Goal: Transaction & Acquisition: Purchase product/service

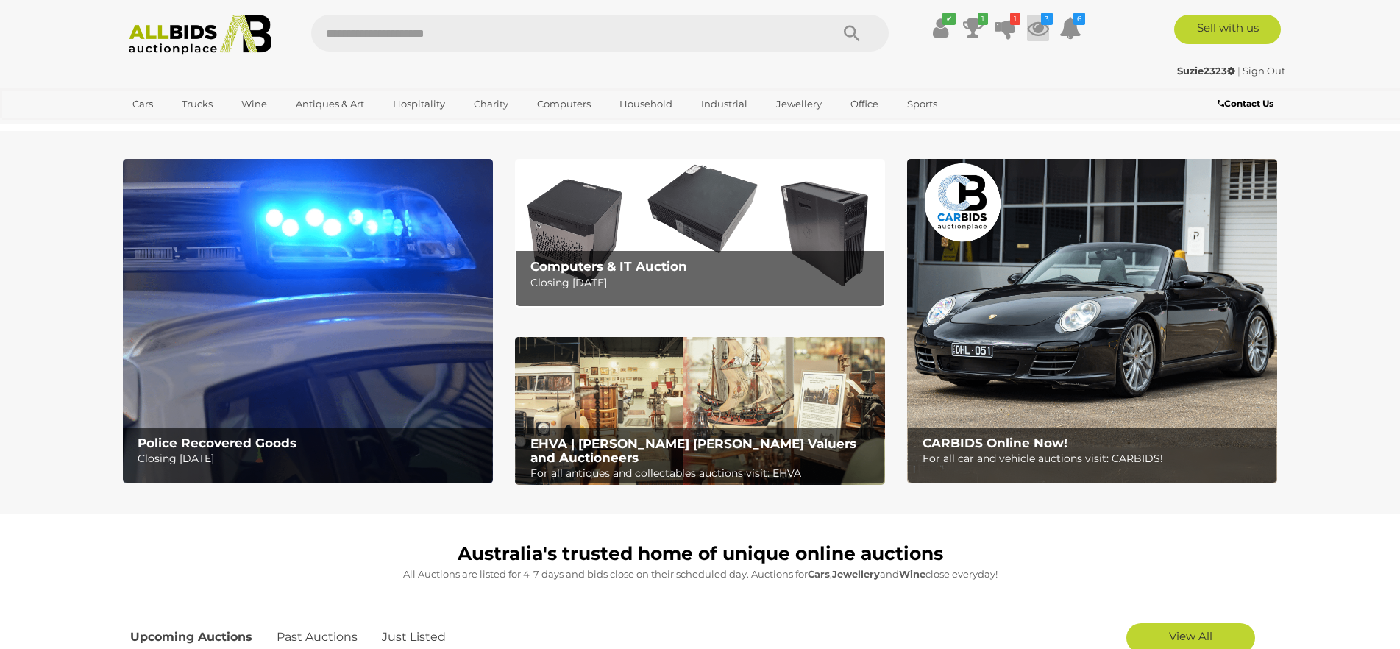
click at [1037, 27] on icon at bounding box center [1038, 28] width 22 height 26
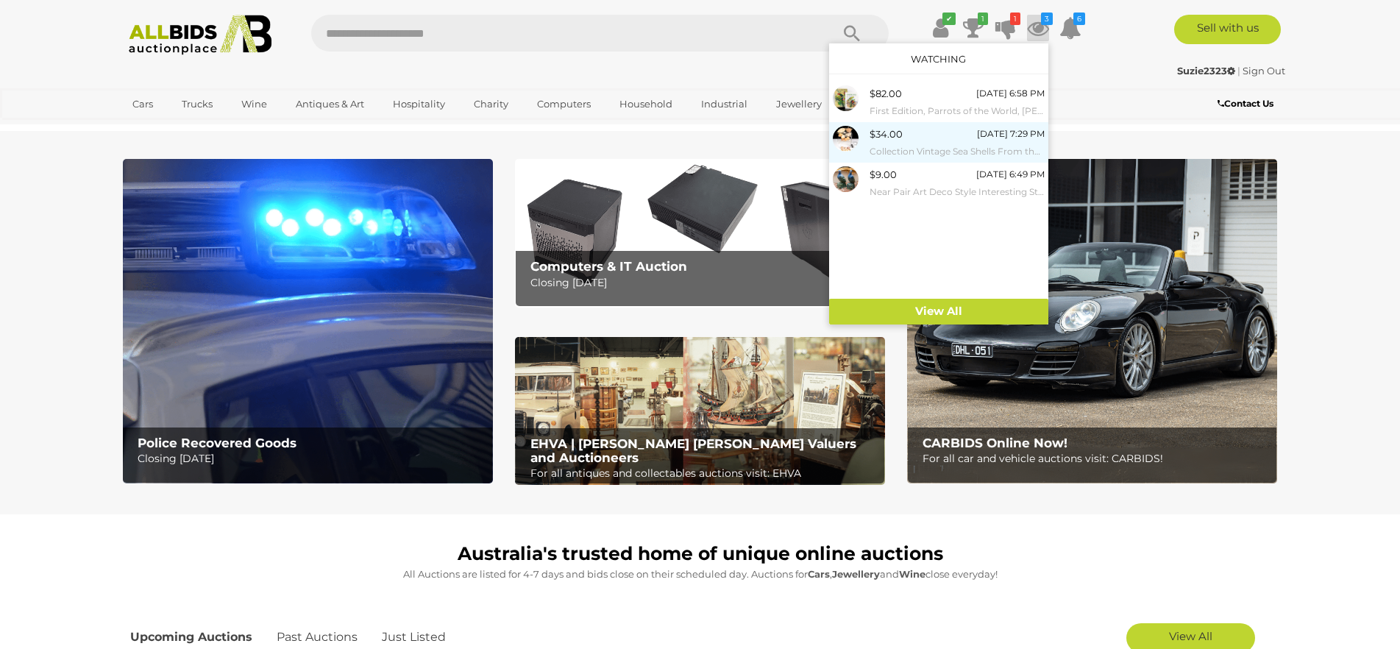
click at [881, 138] on span "$34.00" at bounding box center [886, 134] width 33 height 12
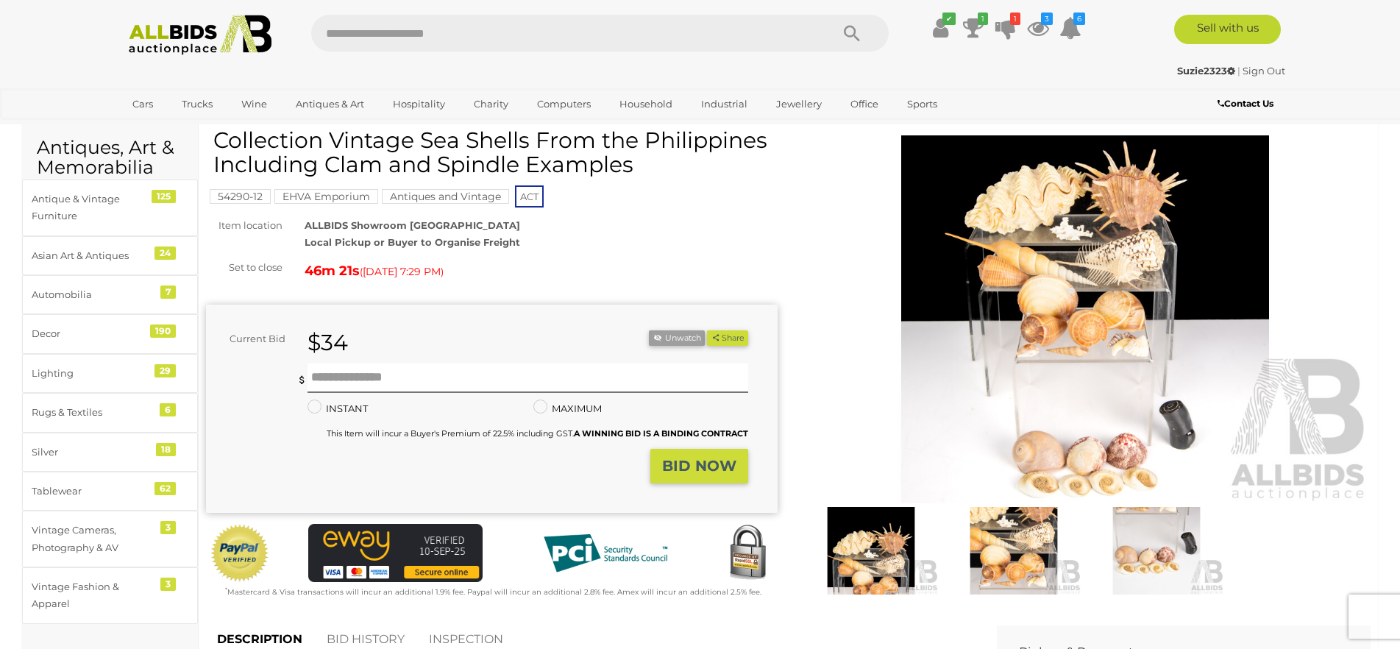
scroll to position [74, 0]
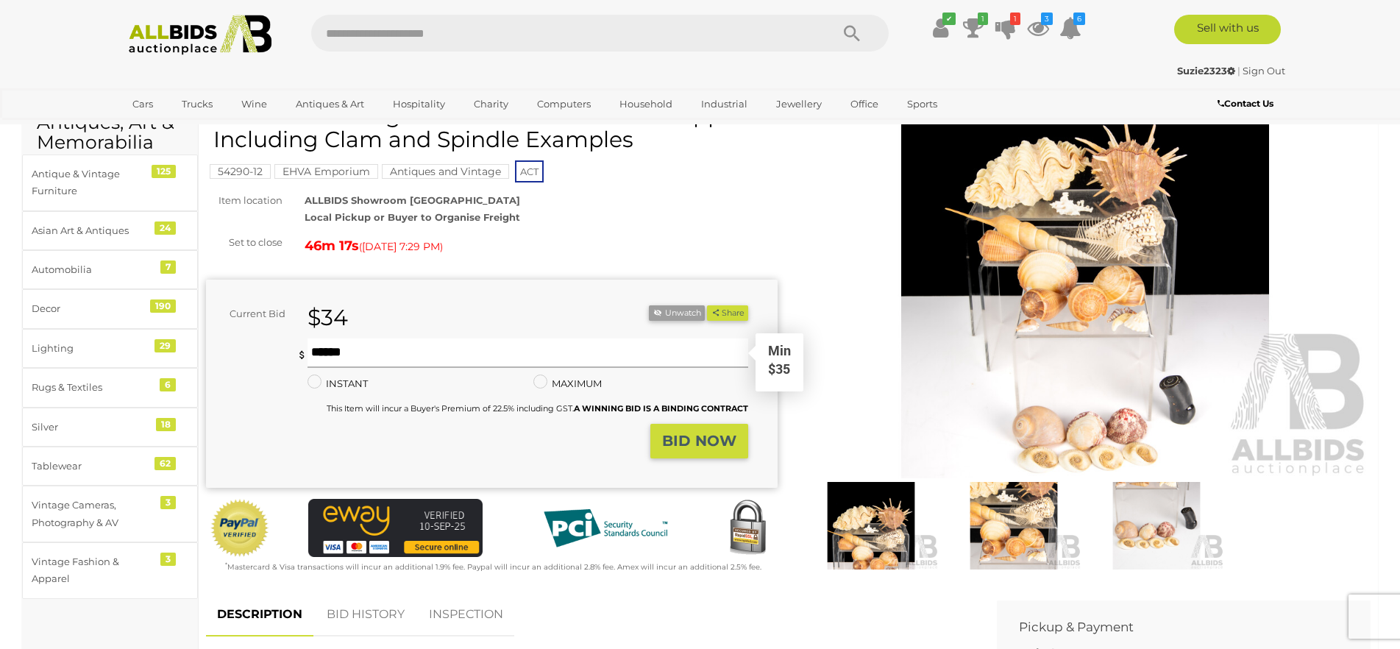
click at [320, 353] on input "text" at bounding box center [528, 352] width 441 height 29
type input "**"
click at [699, 444] on strong "BID NOW" at bounding box center [699, 441] width 74 height 18
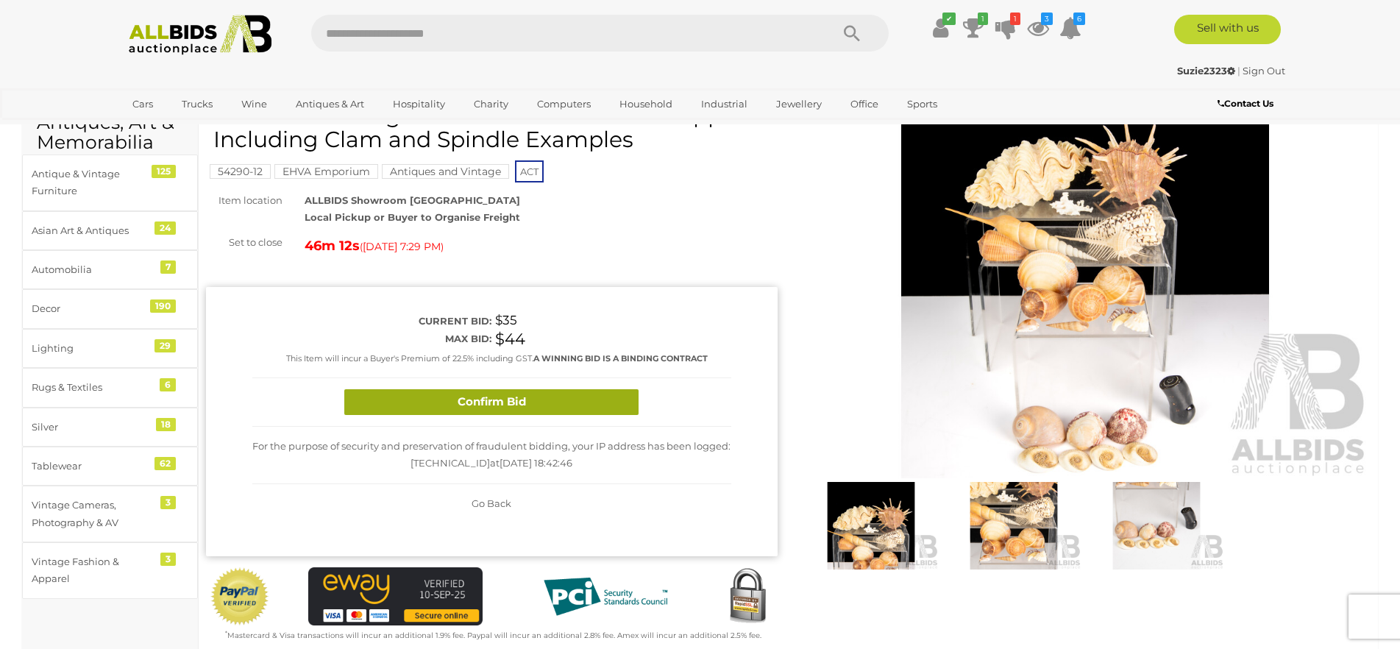
click at [446, 399] on button "Confirm Bid" at bounding box center [491, 402] width 294 height 26
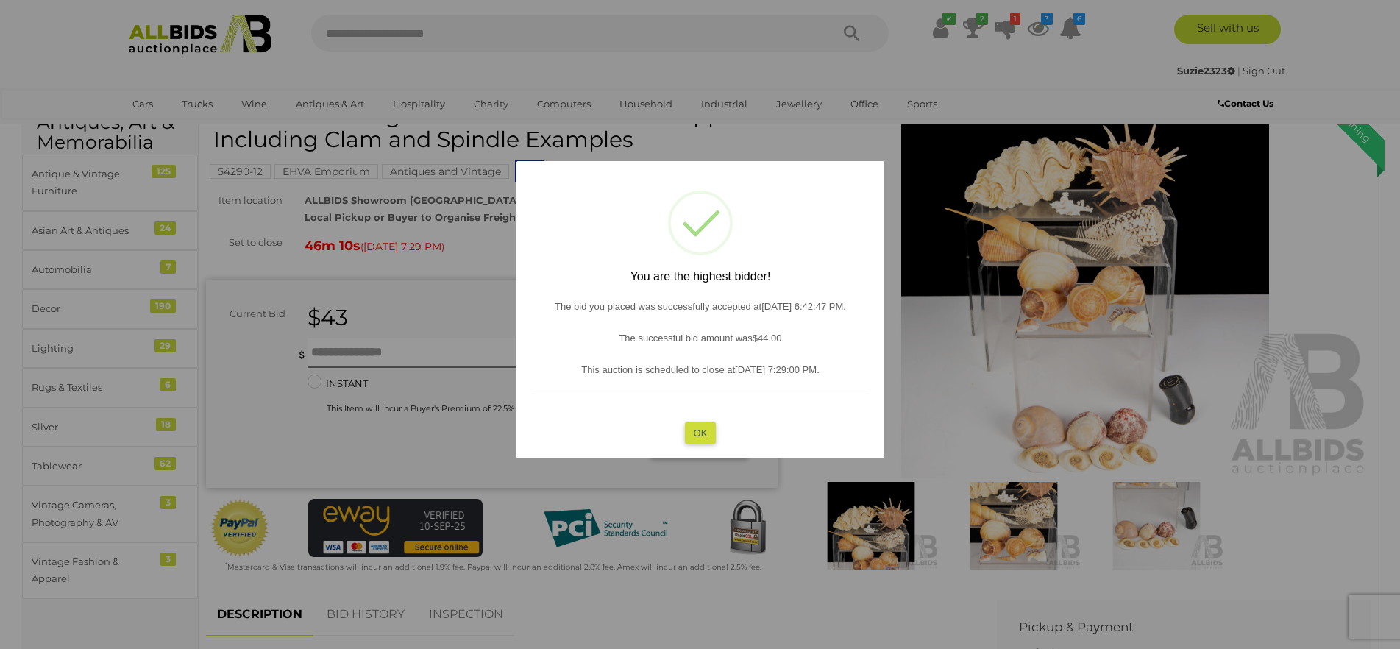
click at [699, 433] on button "OK" at bounding box center [700, 432] width 32 height 21
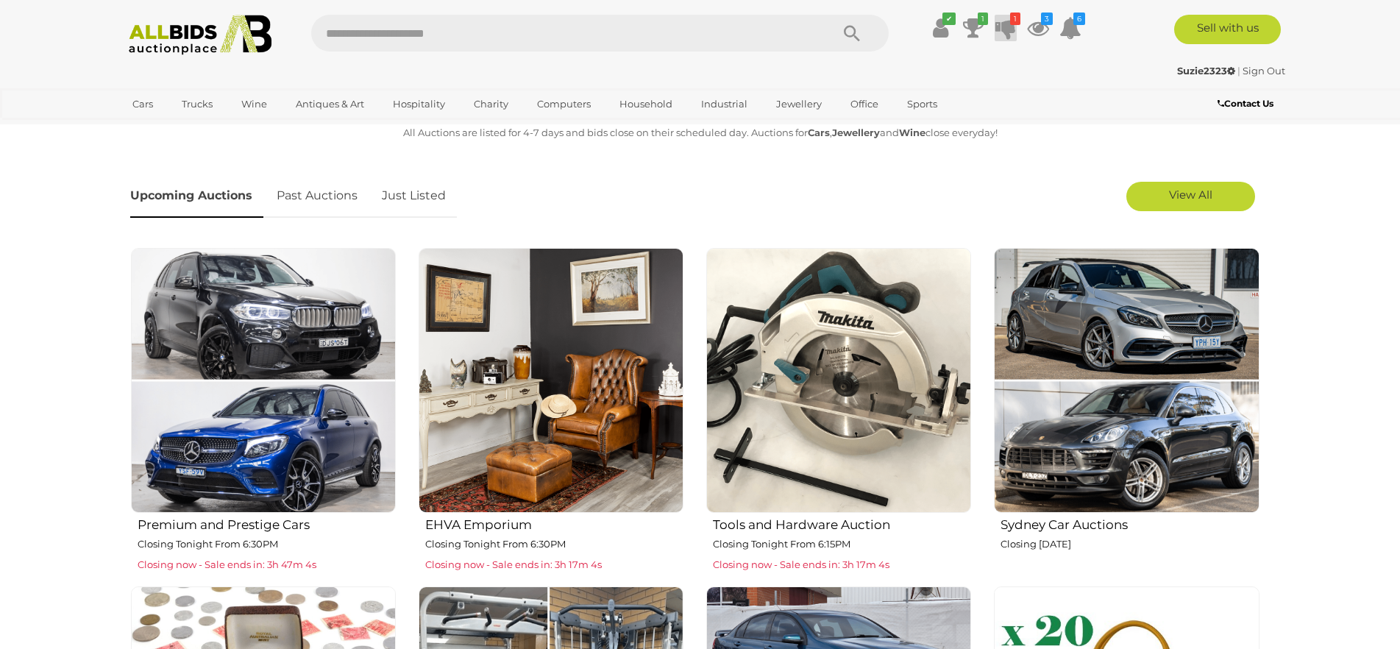
scroll to position [147, 0]
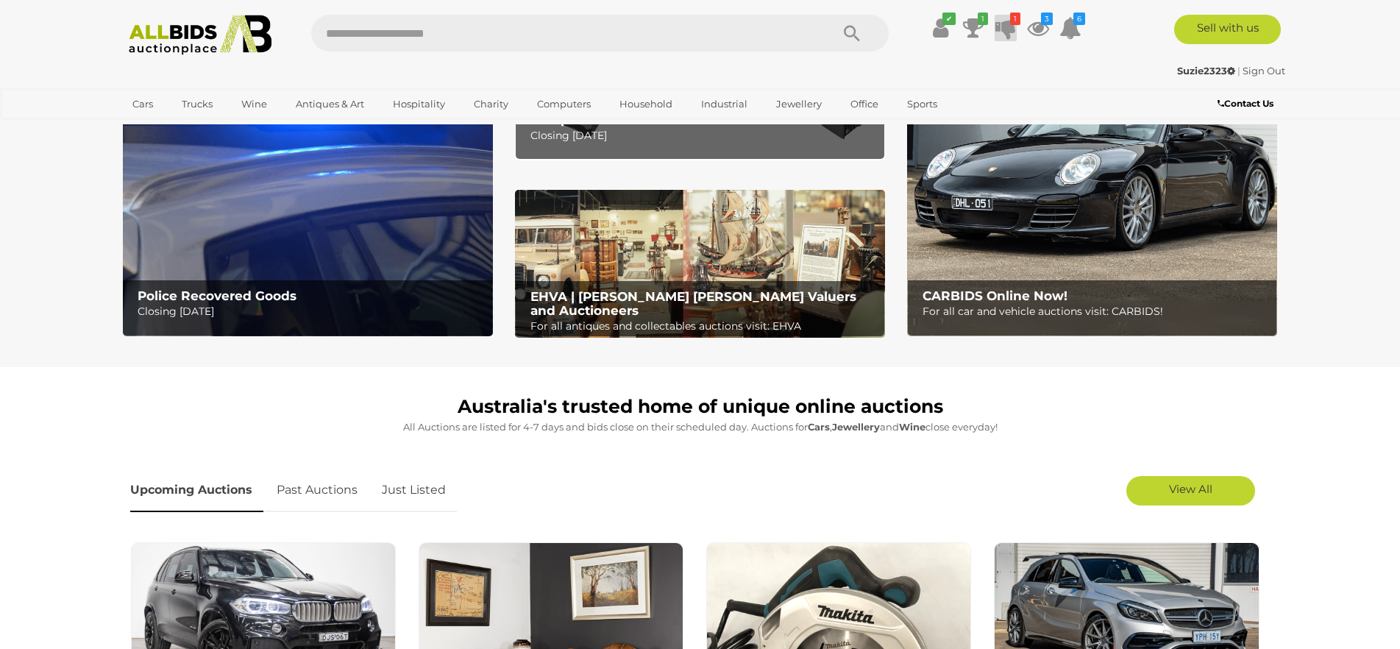
click at [1006, 31] on icon at bounding box center [1005, 28] width 21 height 26
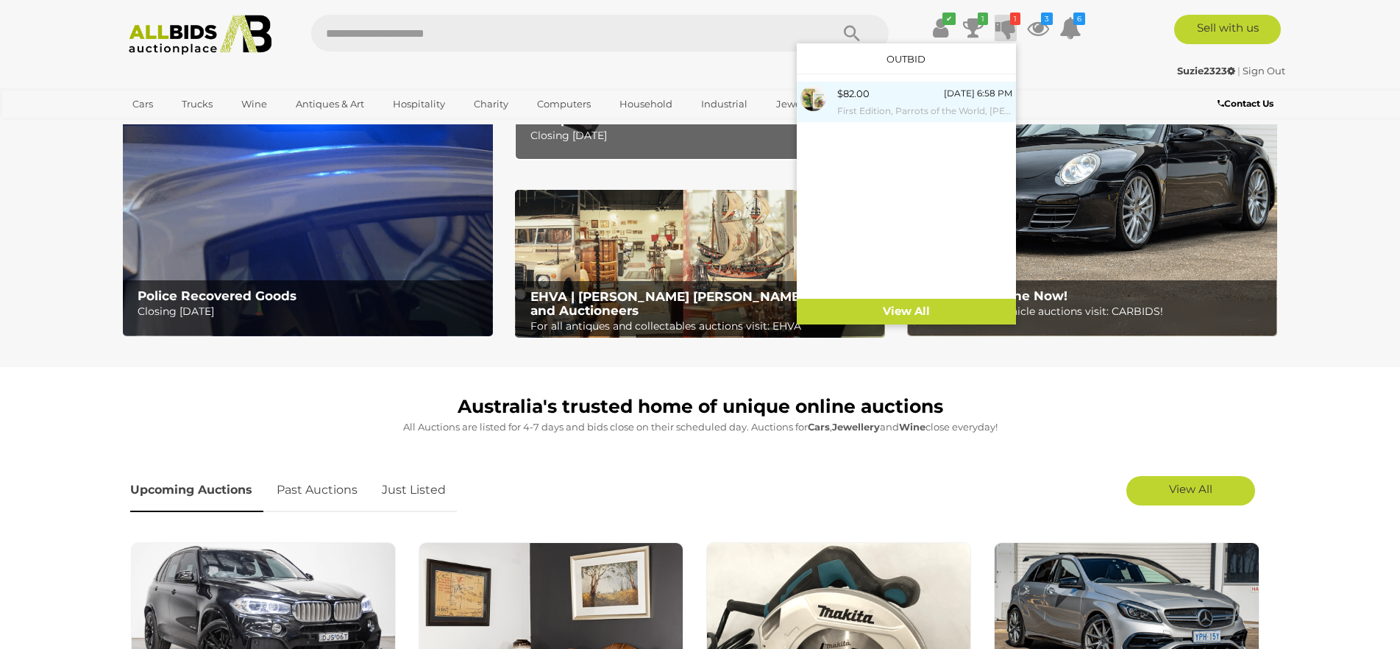
click at [842, 100] on div "$82.00" at bounding box center [853, 93] width 32 height 17
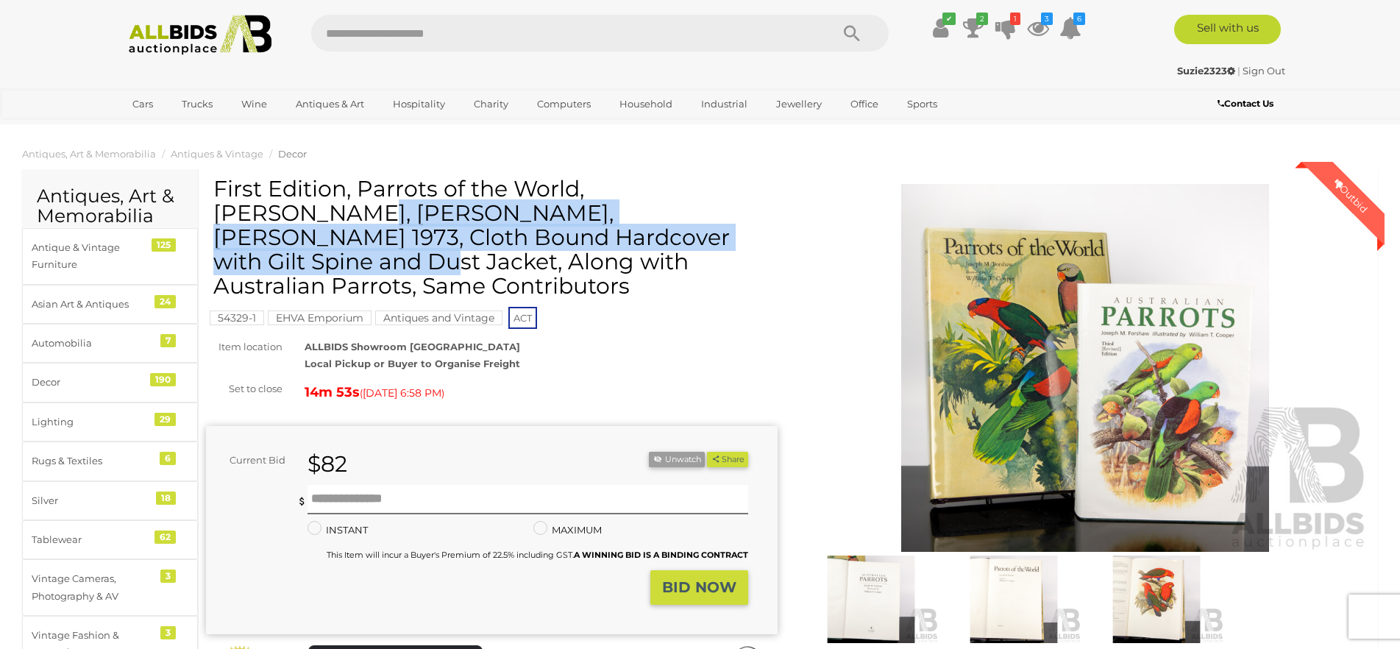
drag, startPoint x: 216, startPoint y: 180, endPoint x: 561, endPoint y: 199, distance: 345.6
click at [589, 216] on h1 "First Edition, Parrots of the World, [PERSON_NAME], [PERSON_NAME], [PERSON_NAME…" at bounding box center [493, 237] width 561 height 121
click at [971, 24] on icon at bounding box center [973, 28] width 21 height 26
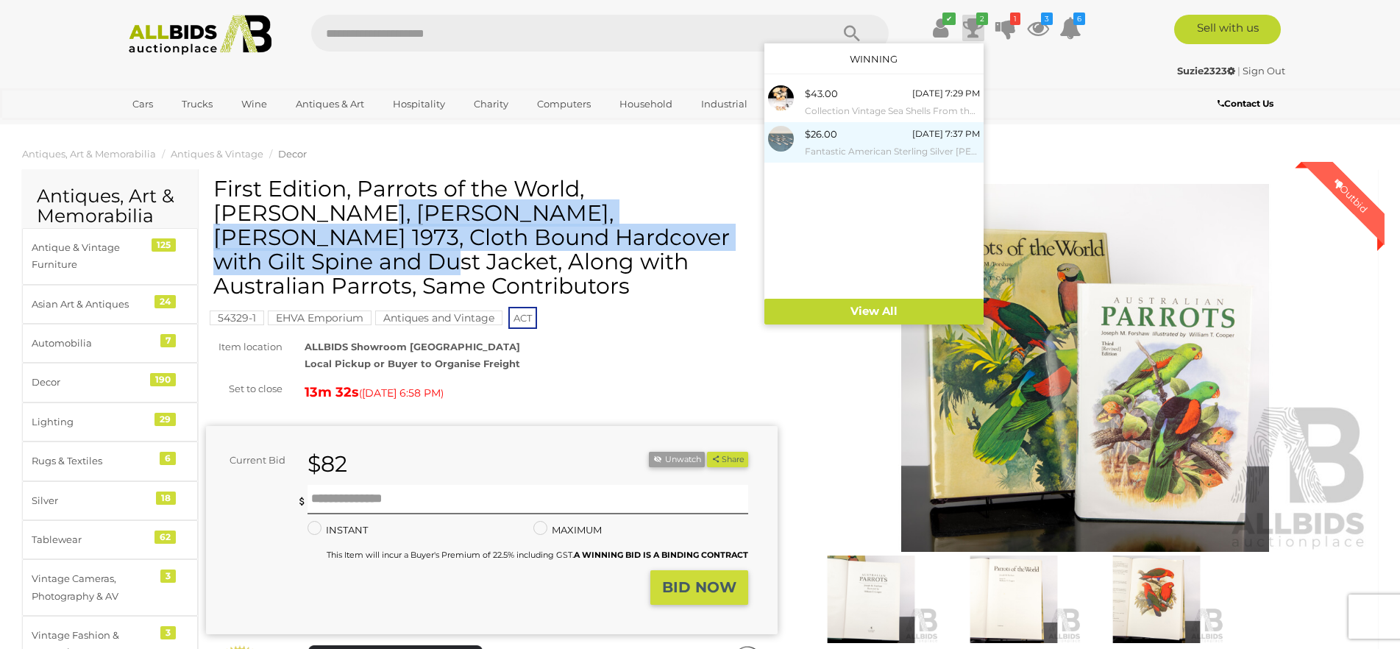
click at [814, 148] on small "Fantastic American Sterling Silver [PERSON_NAME] Mains Forks with Bat Design to…" at bounding box center [892, 151] width 175 height 16
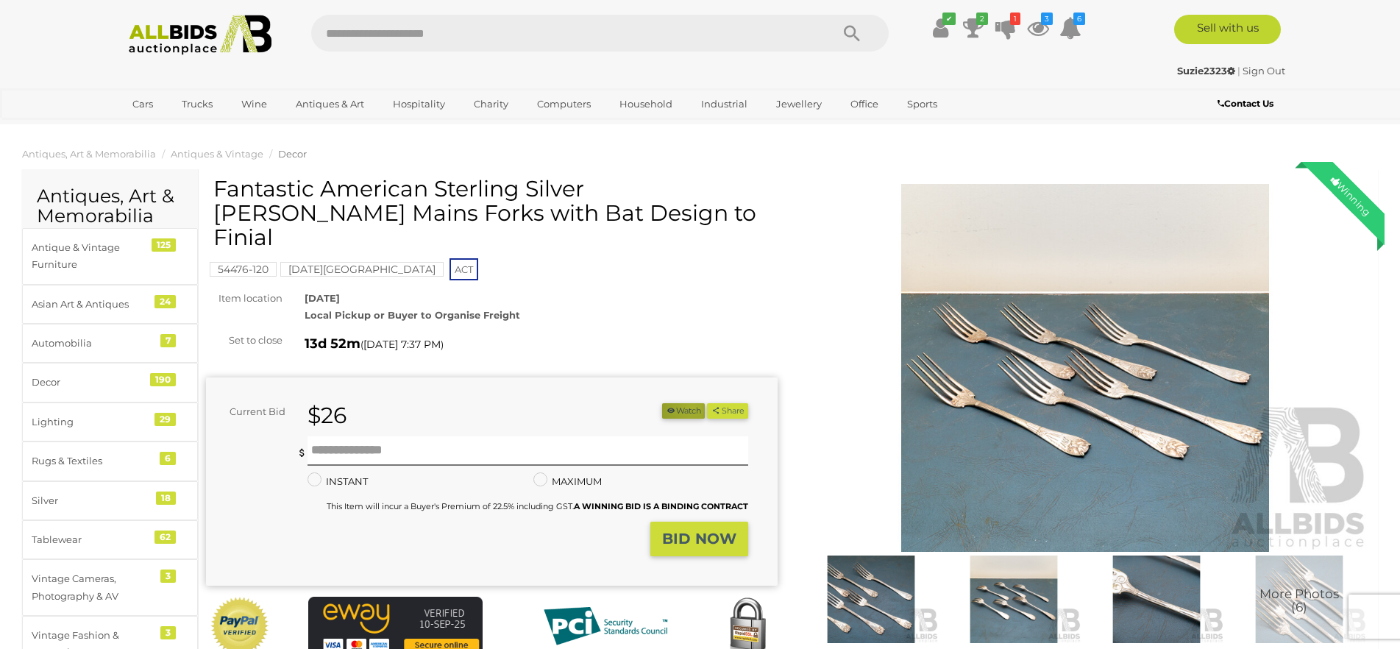
click at [689, 403] on button "Watch" at bounding box center [683, 410] width 43 height 15
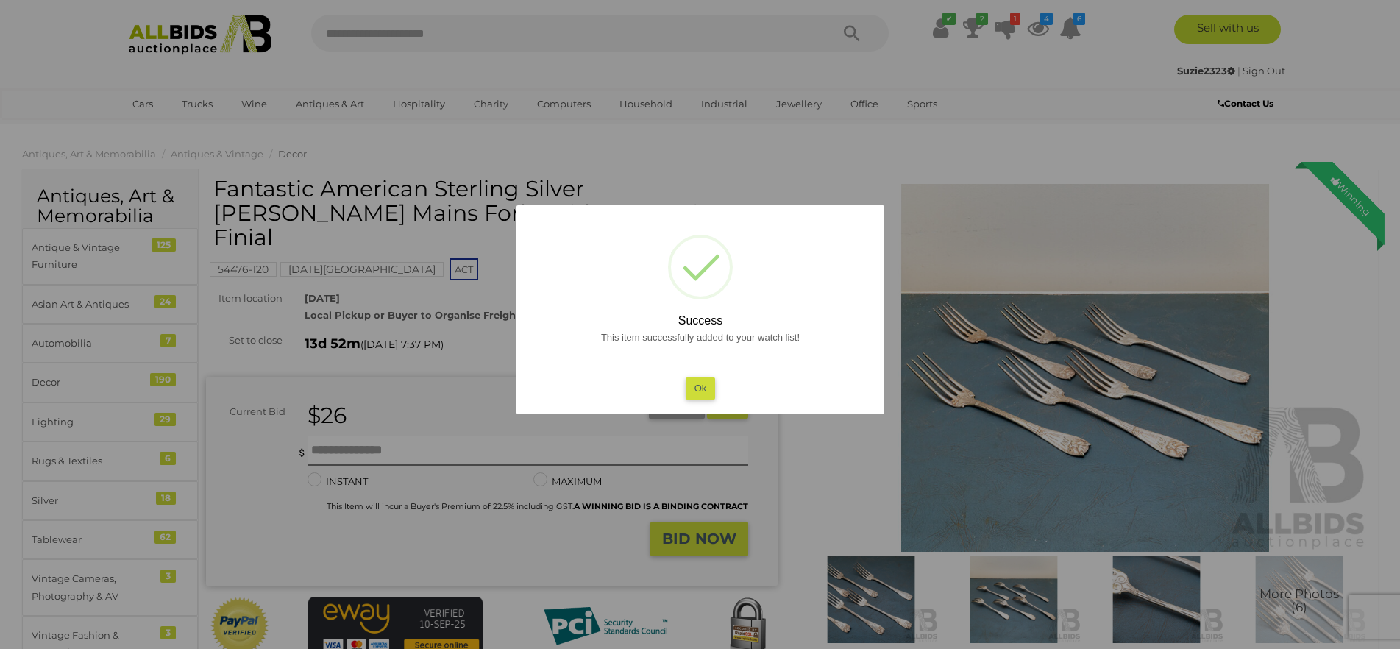
click at [689, 383] on button "Ok" at bounding box center [700, 387] width 30 height 21
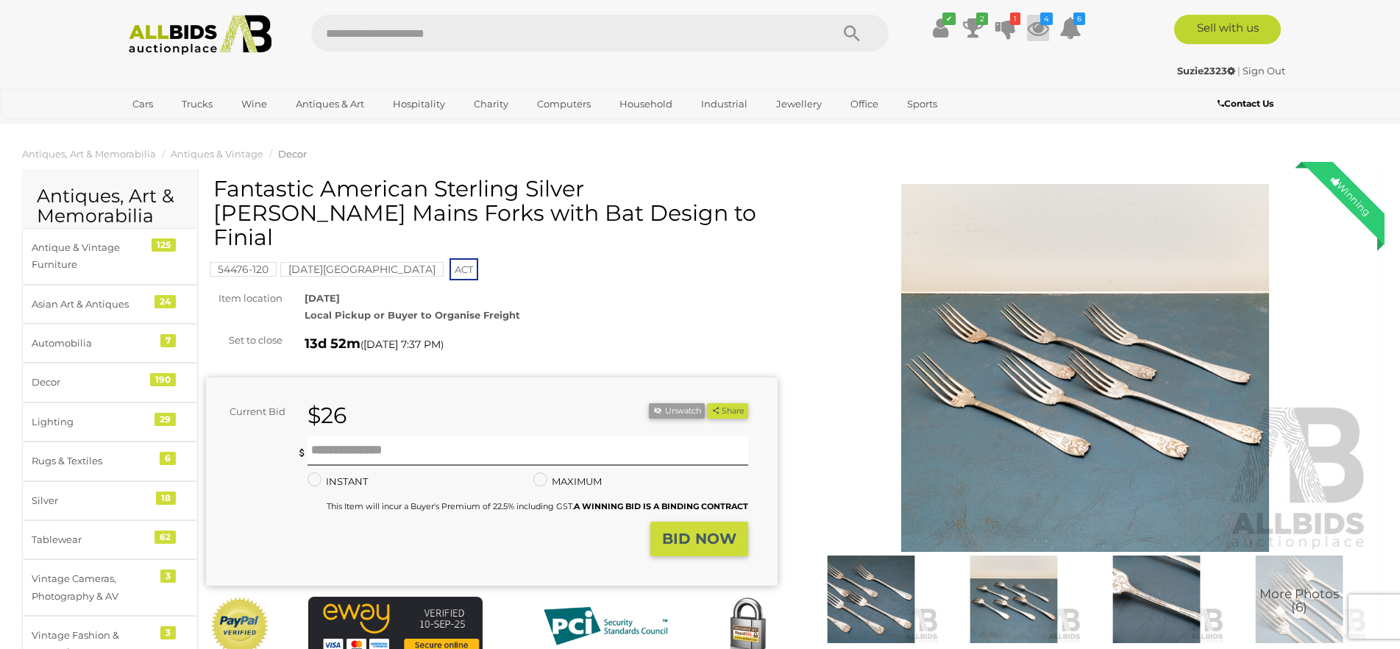
click at [1038, 24] on icon at bounding box center [1038, 28] width 22 height 26
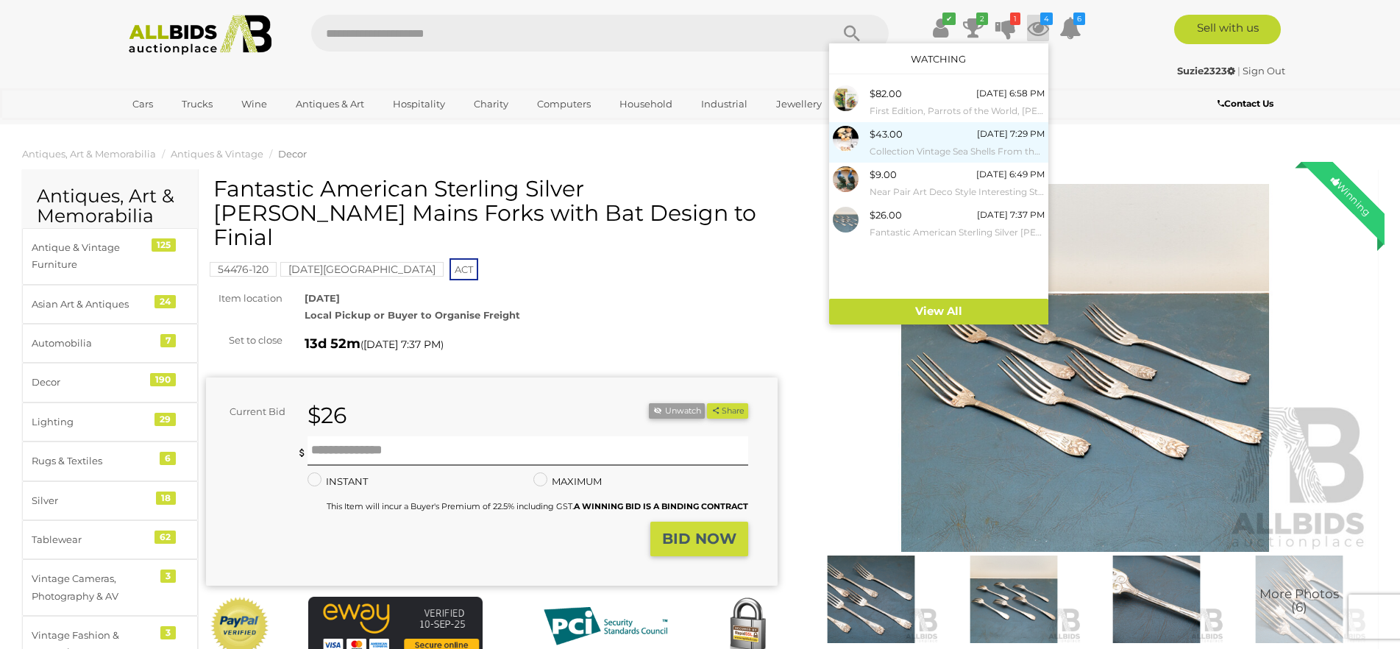
click at [877, 136] on span "$43.00" at bounding box center [886, 134] width 33 height 12
